Goal: Check status: Check status

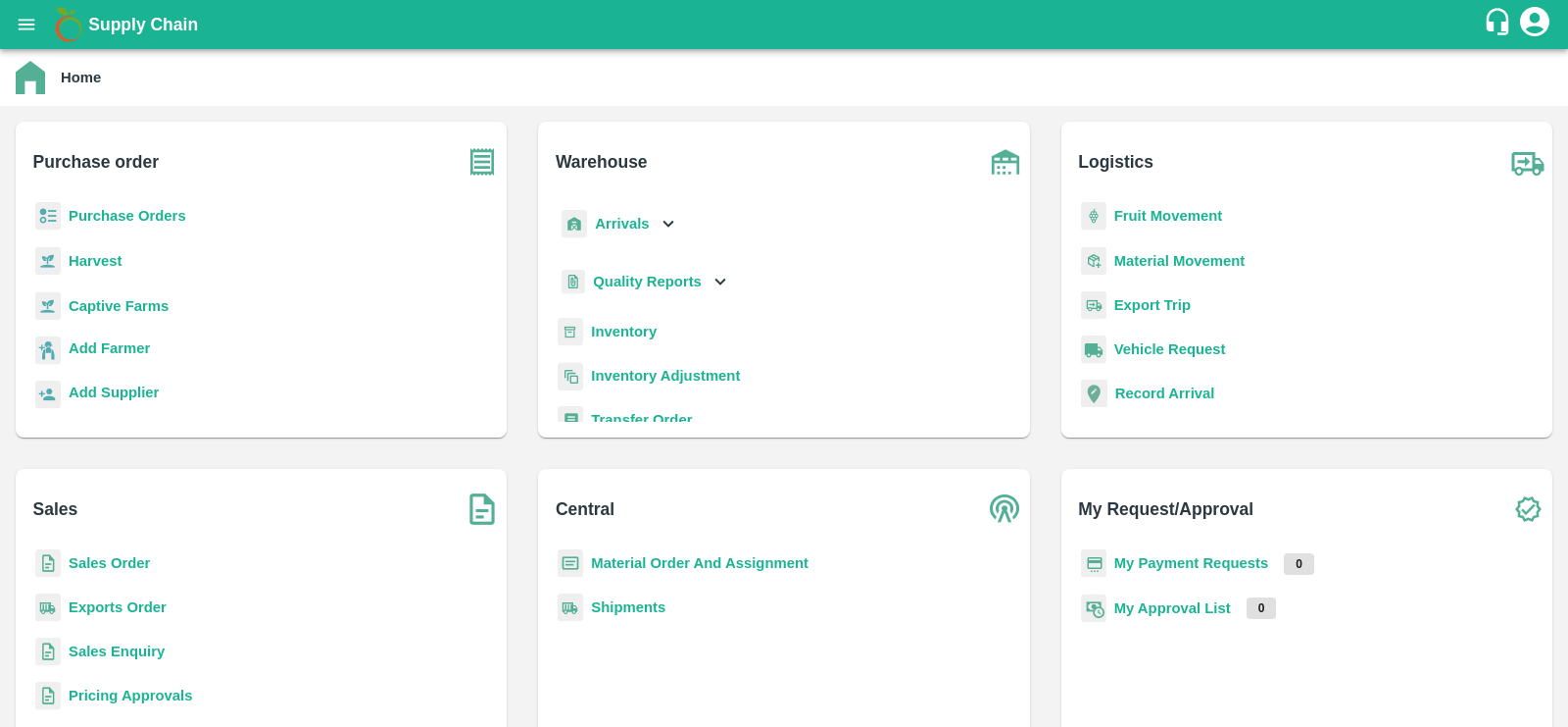
click at [132, 564] on b "Sales Order" at bounding box center [109, 563] width 81 height 16
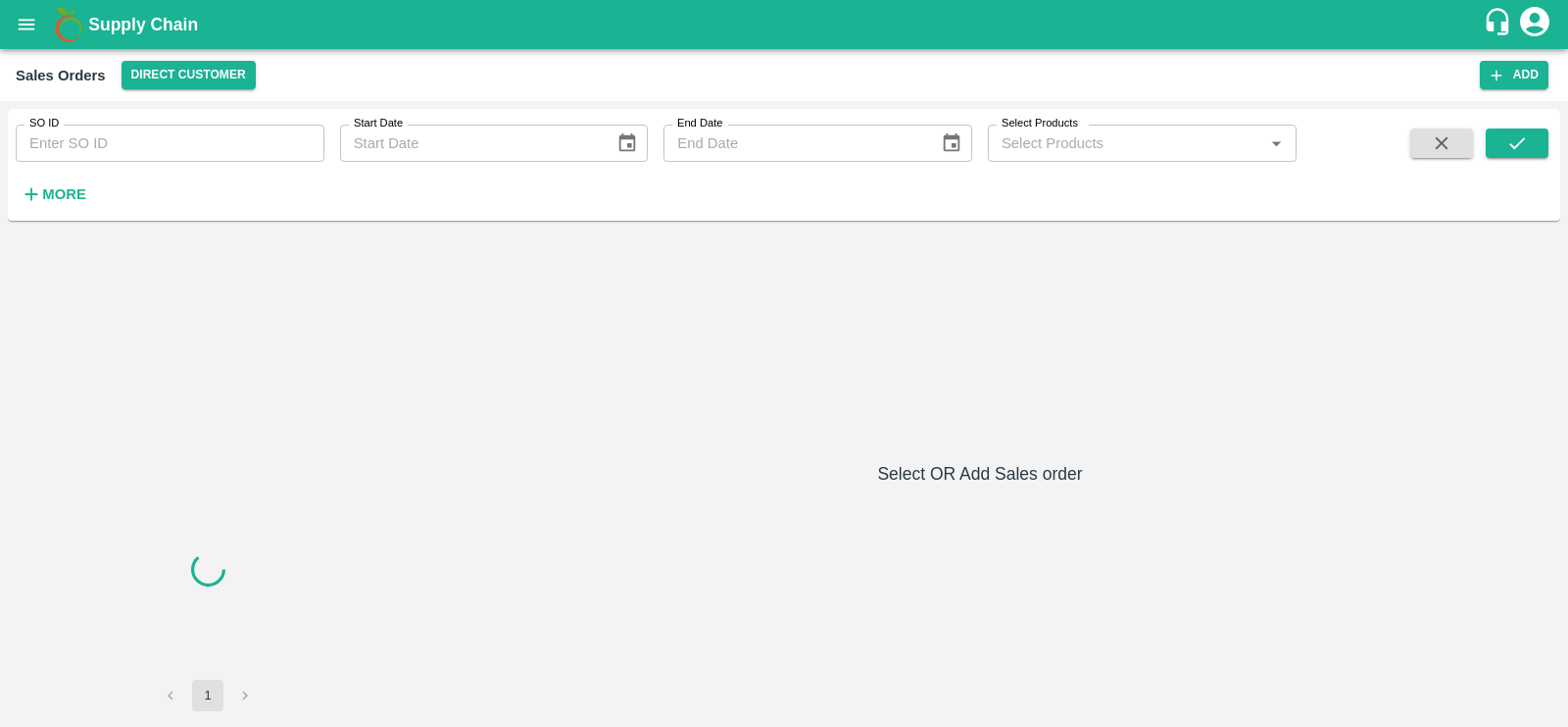
click at [125, 136] on input "SO ID" at bounding box center [170, 143] width 308 height 37
paste input "599513"
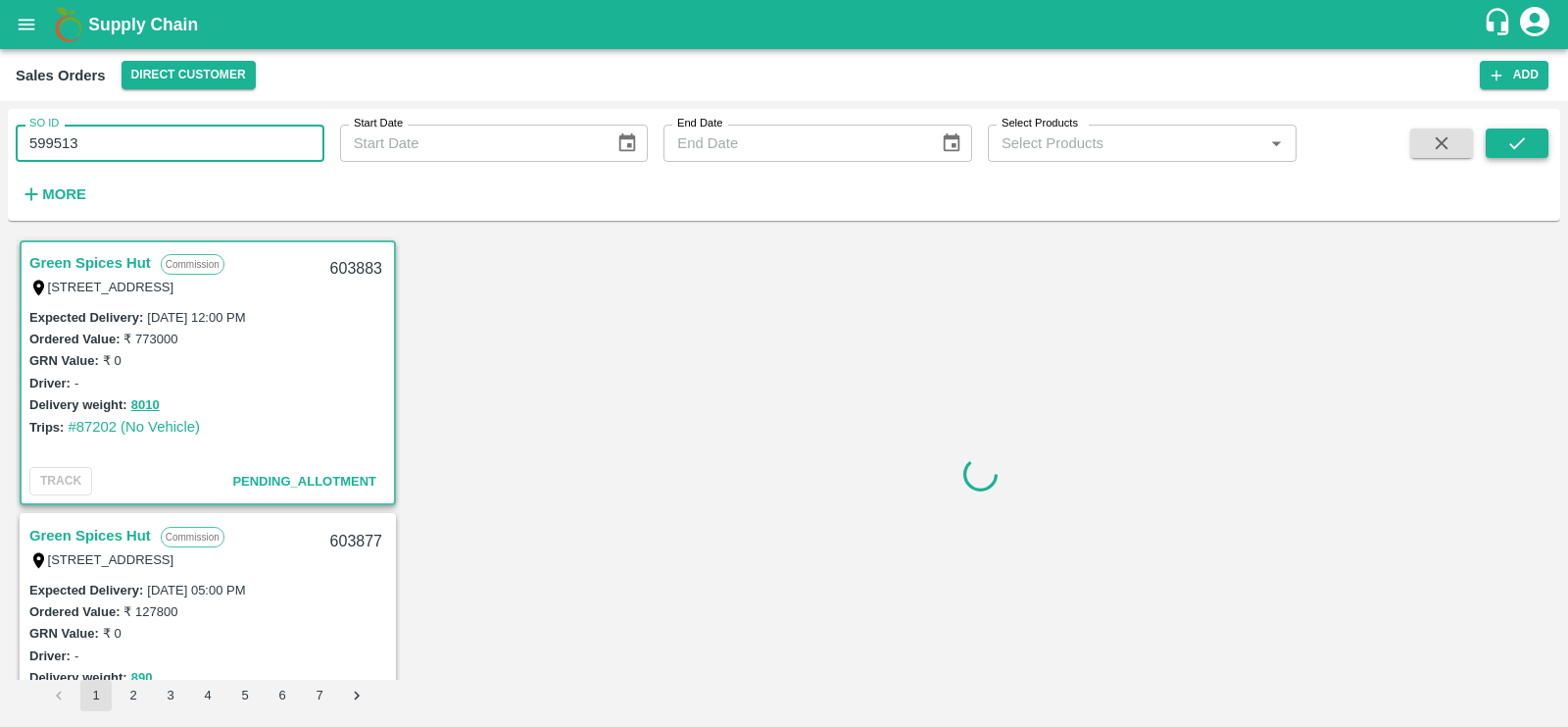
type input "599513"
click at [1521, 135] on icon "submit" at bounding box center [1517, 144] width 22 height 22
